Goal: Obtain resource: Obtain resource

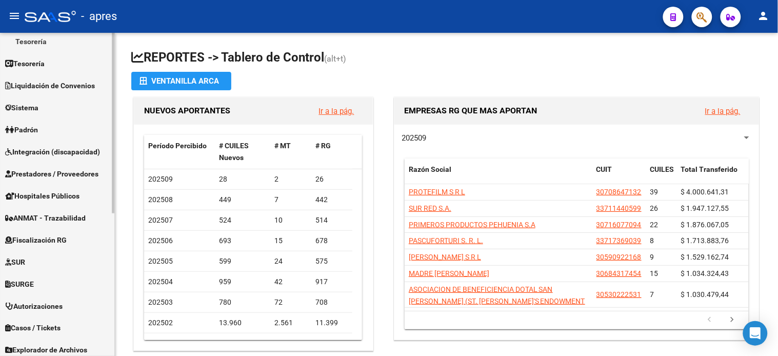
scroll to position [228, 0]
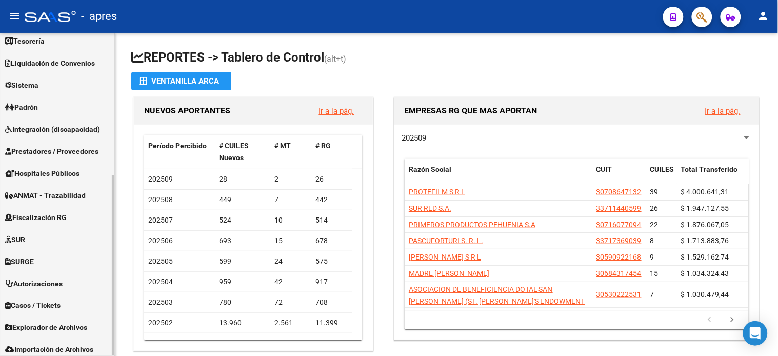
click at [45, 212] on span "Fiscalización RG" at bounding box center [36, 217] width 62 height 11
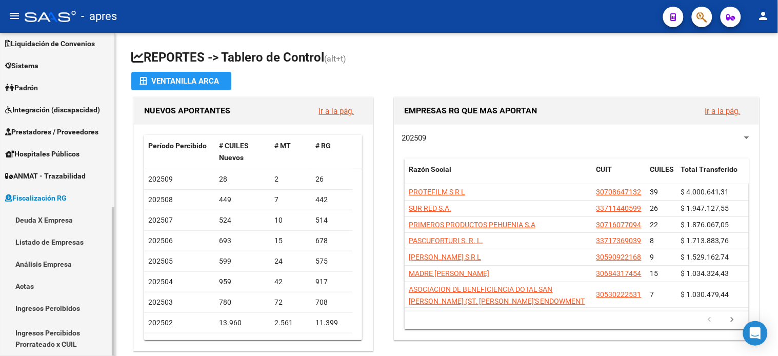
scroll to position [73, 0]
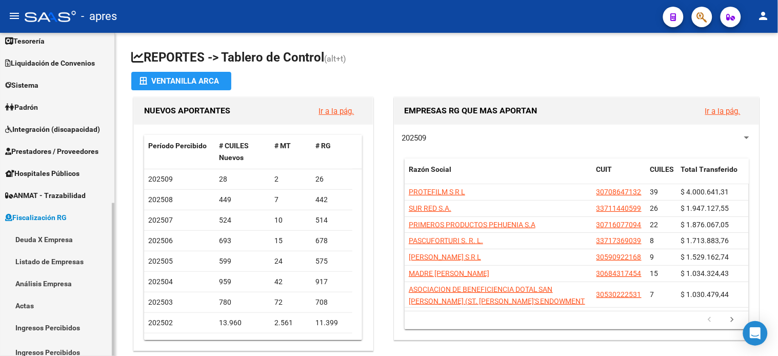
click at [56, 238] on link "Deuda X Empresa" at bounding box center [57, 239] width 114 height 22
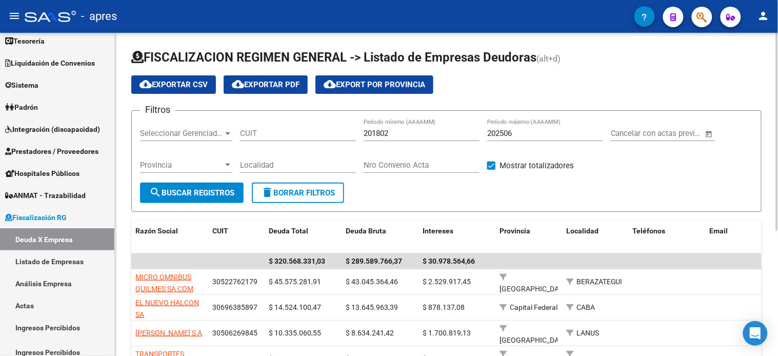
click at [522, 135] on input "202506" at bounding box center [545, 133] width 116 height 9
type input "202508"
click at [221, 193] on span "search Buscar Registros" at bounding box center [191, 192] width 85 height 9
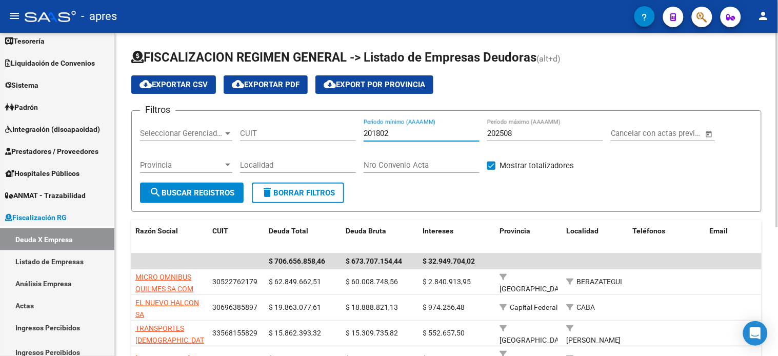
click at [418, 134] on input "201802" at bounding box center [421, 133] width 116 height 9
click at [223, 190] on span "search Buscar Registros" at bounding box center [191, 192] width 85 height 9
drag, startPoint x: 395, startPoint y: 134, endPoint x: 329, endPoint y: 142, distance: 66.6
click at [329, 142] on div "Filtros Seleccionar Gerenciador Seleccionar Gerenciador CUIT 201808 Período mín…" at bounding box center [446, 151] width 613 height 64
click at [244, 188] on button "search Buscar Registros" at bounding box center [192, 193] width 104 height 21
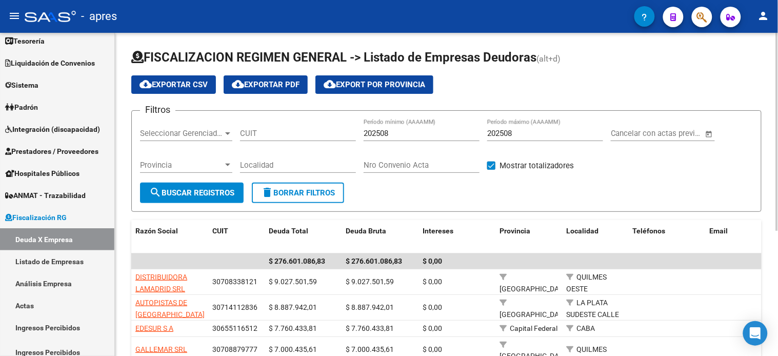
click at [398, 130] on input "202508" at bounding box center [421, 133] width 116 height 9
type input "202501"
click at [234, 186] on button "search Buscar Registros" at bounding box center [192, 193] width 104 height 21
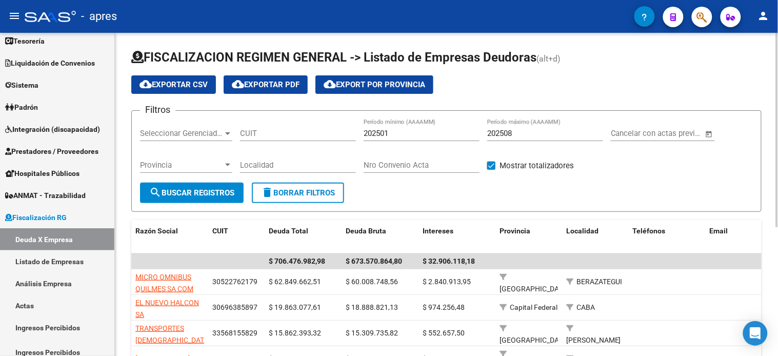
click at [264, 131] on input "CUIT" at bounding box center [298, 133] width 116 height 9
paste input "30-71111456-0"
type input "30-71111456-0"
click at [217, 190] on span "search Buscar Registros" at bounding box center [191, 192] width 85 height 9
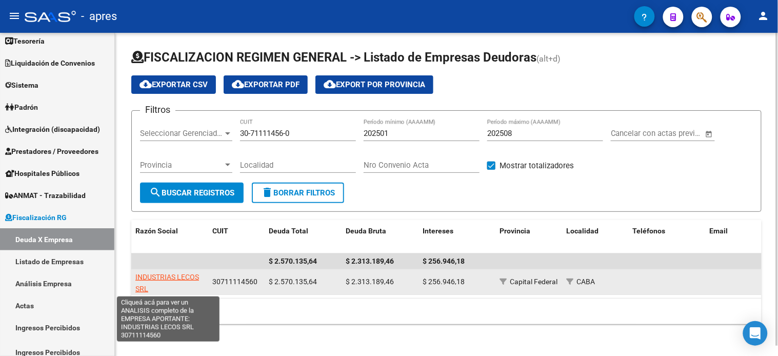
click at [189, 278] on span "INDUSTRIAS LECOS SRL" at bounding box center [167, 283] width 64 height 20
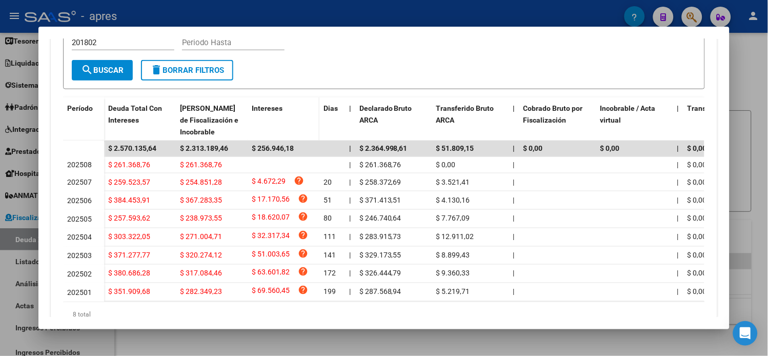
scroll to position [265, 0]
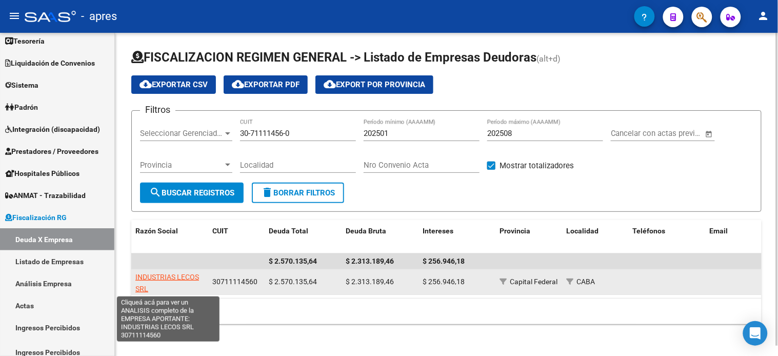
click at [167, 280] on span "INDUSTRIAS LECOS SRL" at bounding box center [167, 283] width 64 height 20
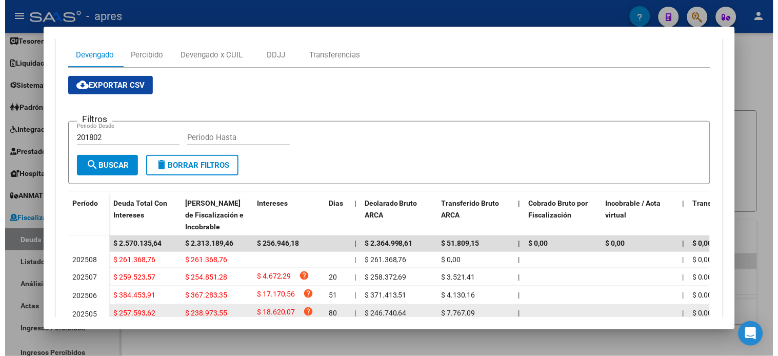
scroll to position [84, 0]
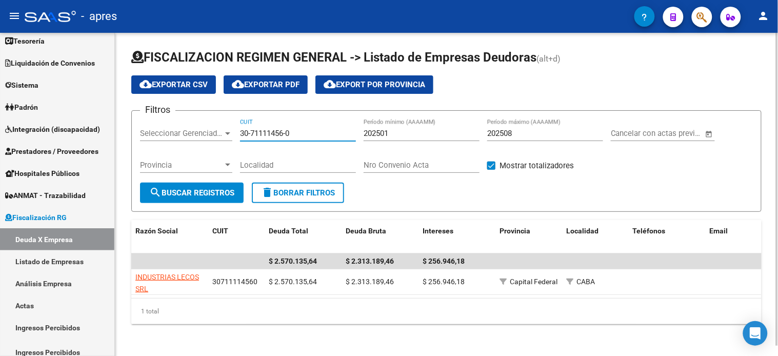
drag, startPoint x: 311, startPoint y: 134, endPoint x: 161, endPoint y: 130, distance: 149.2
click at [161, 130] on div "Filtros Seleccionar Gerenciador Seleccionar Gerenciador 30-71111456-0 CUIT 2025…" at bounding box center [446, 151] width 613 height 64
click at [200, 186] on button "search Buscar Registros" at bounding box center [192, 193] width 104 height 21
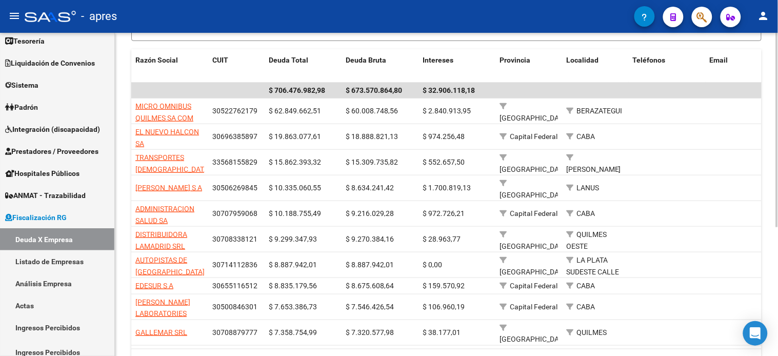
scroll to position [57, 0]
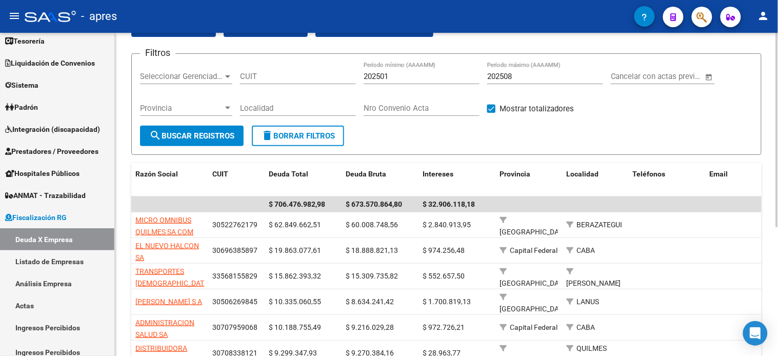
click at [256, 75] on input "CUIT" at bounding box center [298, 76] width 116 height 9
paste input "20-08382994-0"
type input "20-08382994-0"
click at [211, 142] on button "search Buscar Registros" at bounding box center [192, 136] width 104 height 21
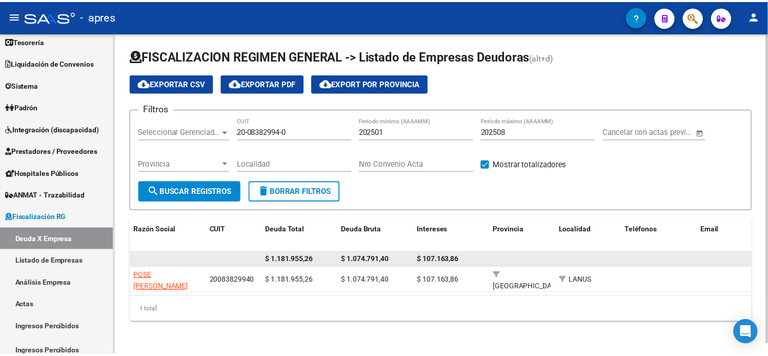
scroll to position [11, 0]
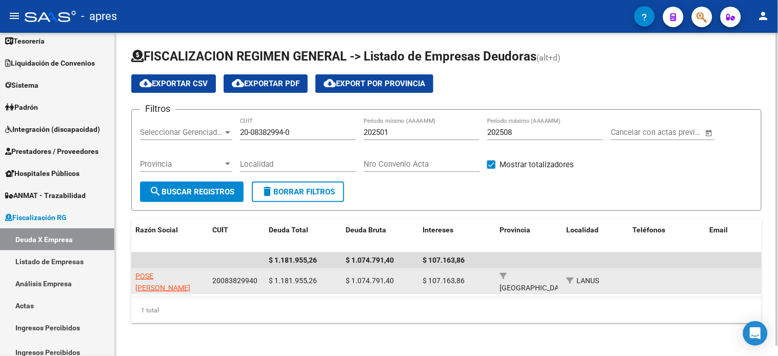
click at [150, 270] on app-link-go-to "POSE [PERSON_NAME]" at bounding box center [169, 282] width 69 height 24
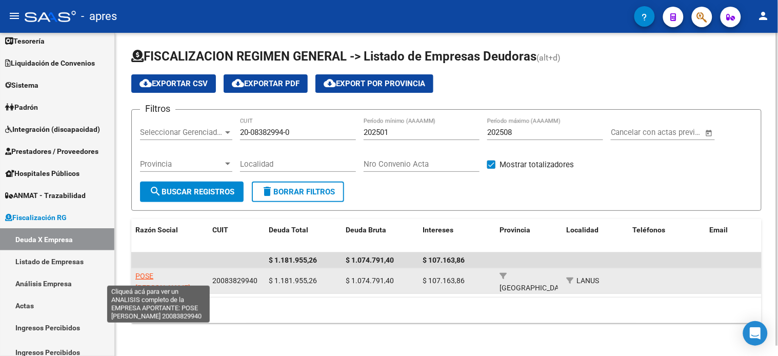
click at [151, 272] on span "POSE [PERSON_NAME]" at bounding box center [162, 282] width 55 height 20
type textarea "20083829940"
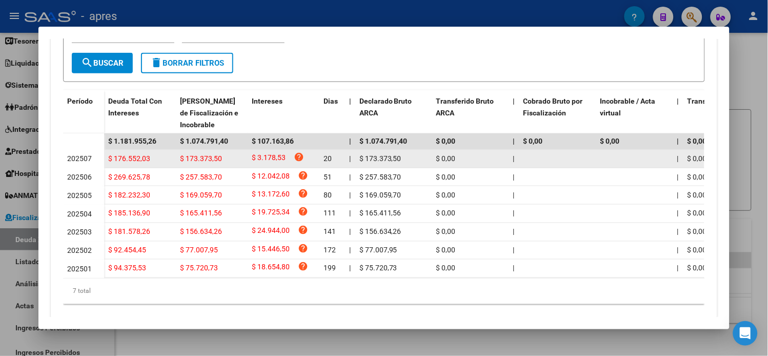
scroll to position [285, 0]
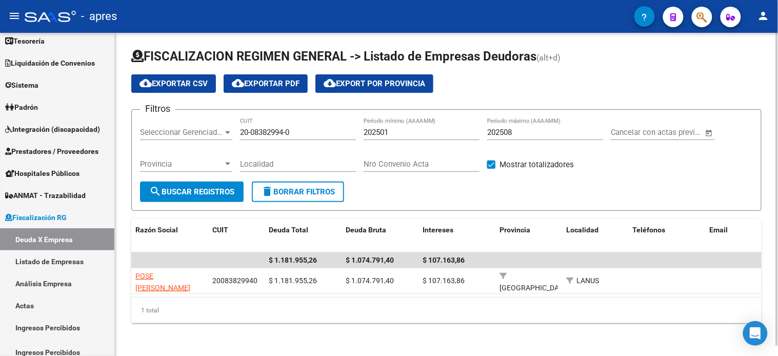
click at [306, 128] on input "20-08382994-0" at bounding box center [298, 132] width 116 height 9
paste input "30-60701765"
type input "30-60701765-0"
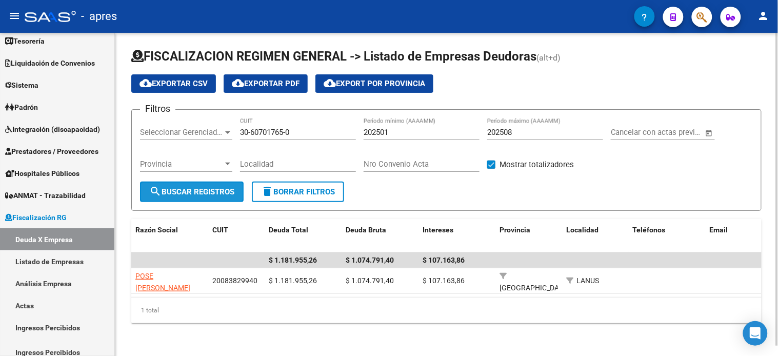
click at [186, 187] on span "search Buscar Registros" at bounding box center [191, 191] width 85 height 9
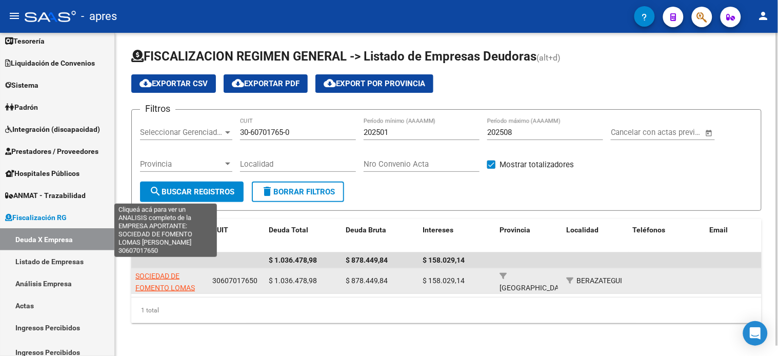
click at [172, 273] on span "SOCIEDAD DE FOMENTO LOMAS [PERSON_NAME]" at bounding box center [164, 288] width 59 height 32
type textarea "30607017650"
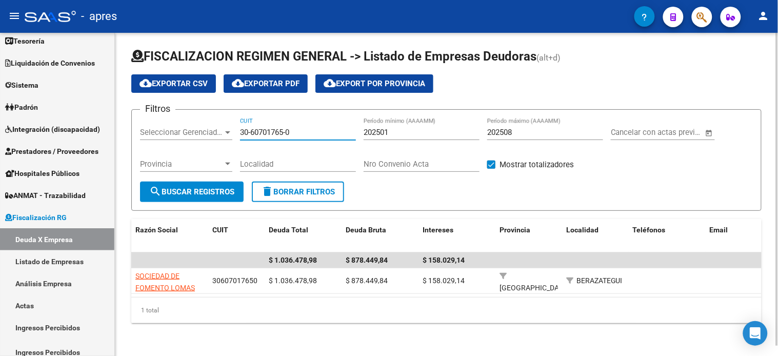
click at [274, 128] on input "30-60701765-0" at bounding box center [298, 132] width 116 height 9
paste input "20-36211821-3"
type input "20-36211821-3"
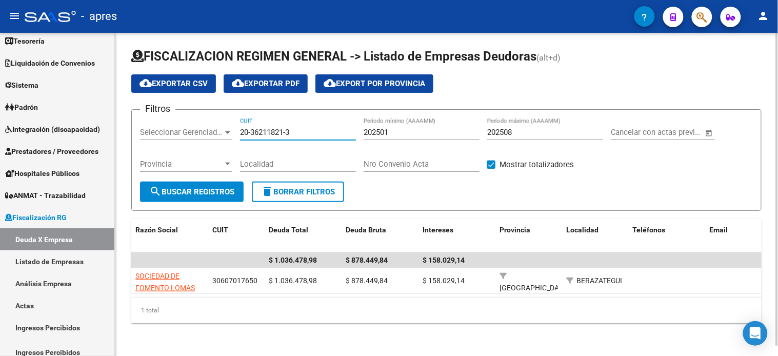
click at [214, 187] on span "search Buscar Registros" at bounding box center [191, 191] width 85 height 9
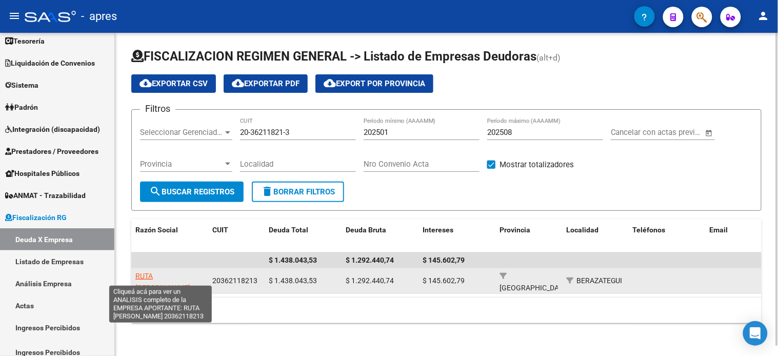
click at [171, 272] on span "RUTA [PERSON_NAME]" at bounding box center [162, 282] width 55 height 20
type textarea "20362118213"
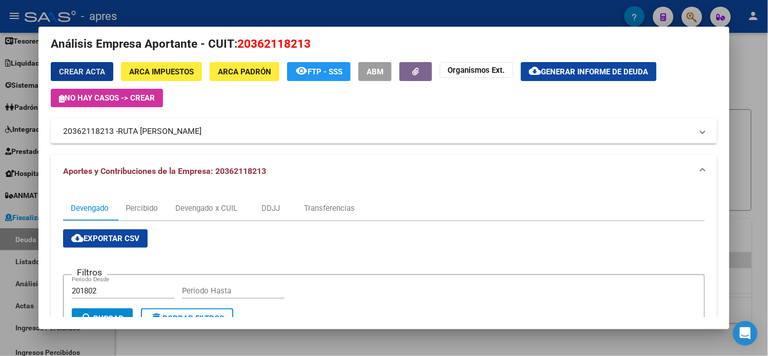
scroll to position [0, 0]
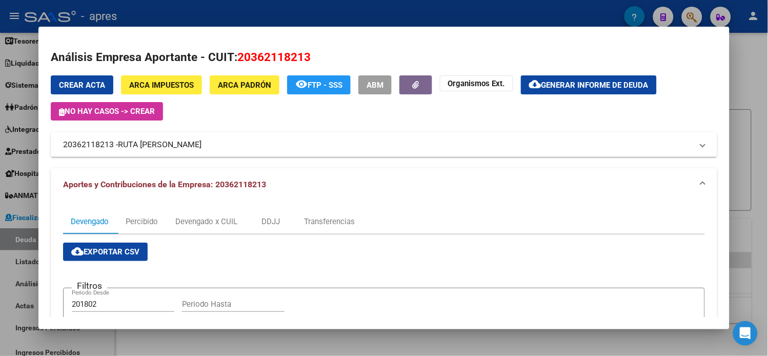
click at [593, 74] on div "Análisis Empresa Aportante - CUIT: 20362118213 Crear Acta ARCA Impuestos ARCA […" at bounding box center [384, 332] width 666 height 567
click at [572, 86] on span "Generar informe de deuda" at bounding box center [594, 84] width 107 height 9
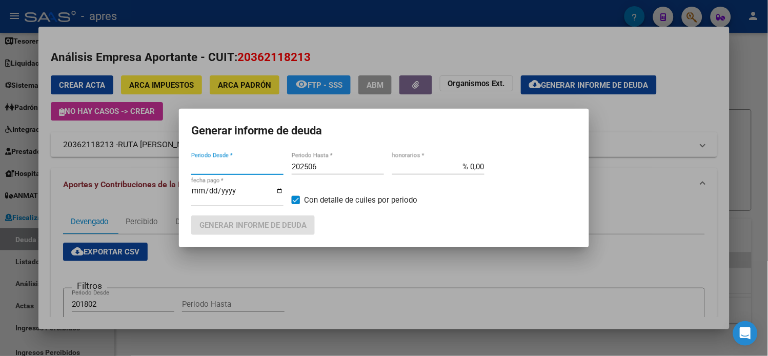
click at [319, 170] on input "202506" at bounding box center [338, 166] width 92 height 9
type input "201802"
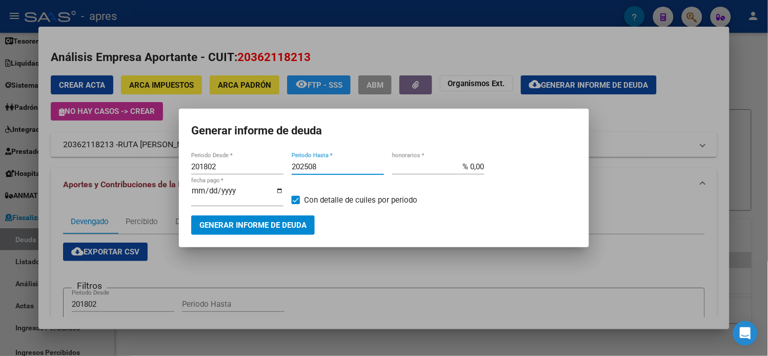
type input "202508"
click at [293, 230] on button "Generar informe de deuda" at bounding box center [253, 224] width 124 height 19
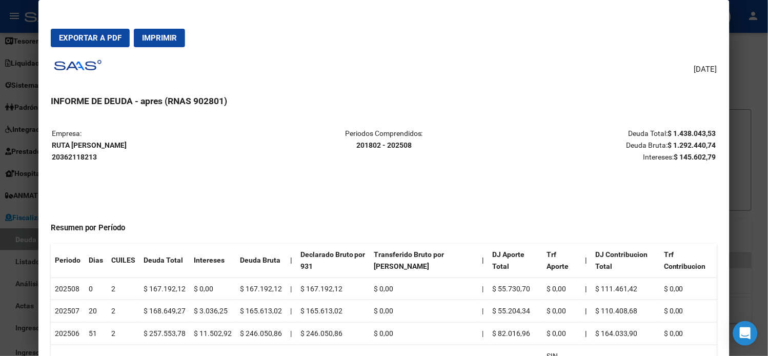
click at [72, 34] on span "Exportar a PDF" at bounding box center [90, 37] width 63 height 9
